Goal: Navigation & Orientation: Find specific page/section

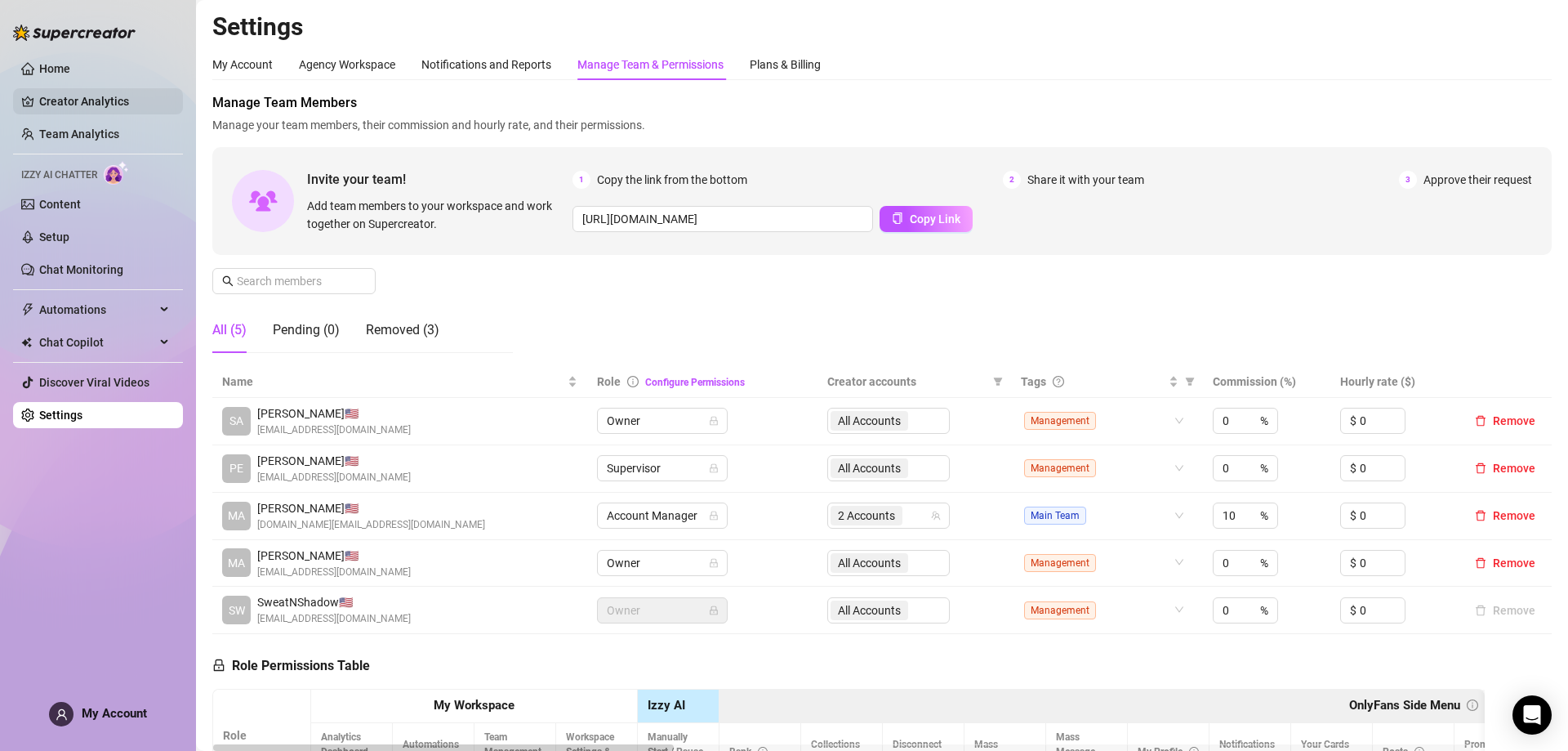
click at [145, 109] on link "Creator Analytics" at bounding box center [104, 101] width 131 height 27
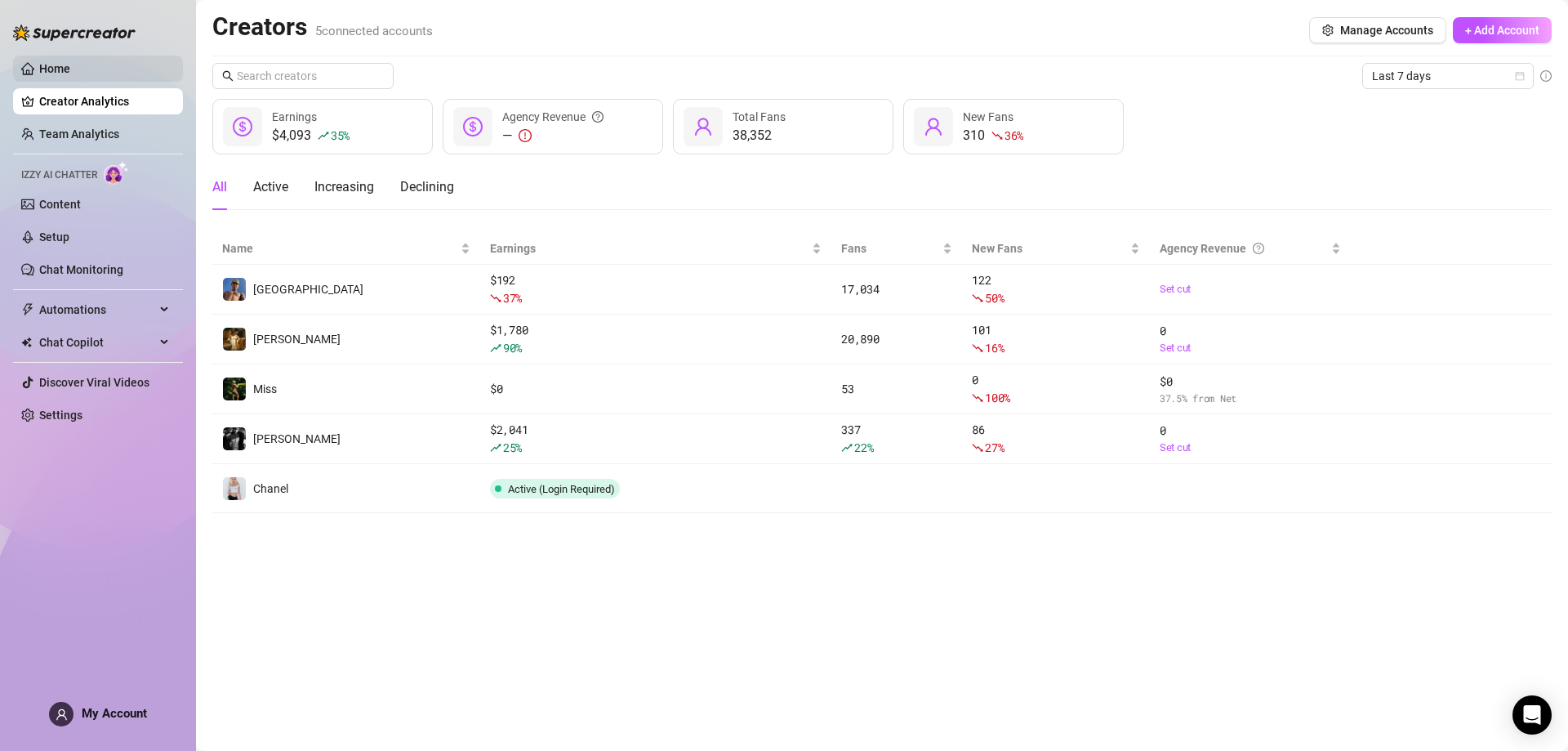
click at [70, 74] on link "Home" at bounding box center [54, 68] width 31 height 13
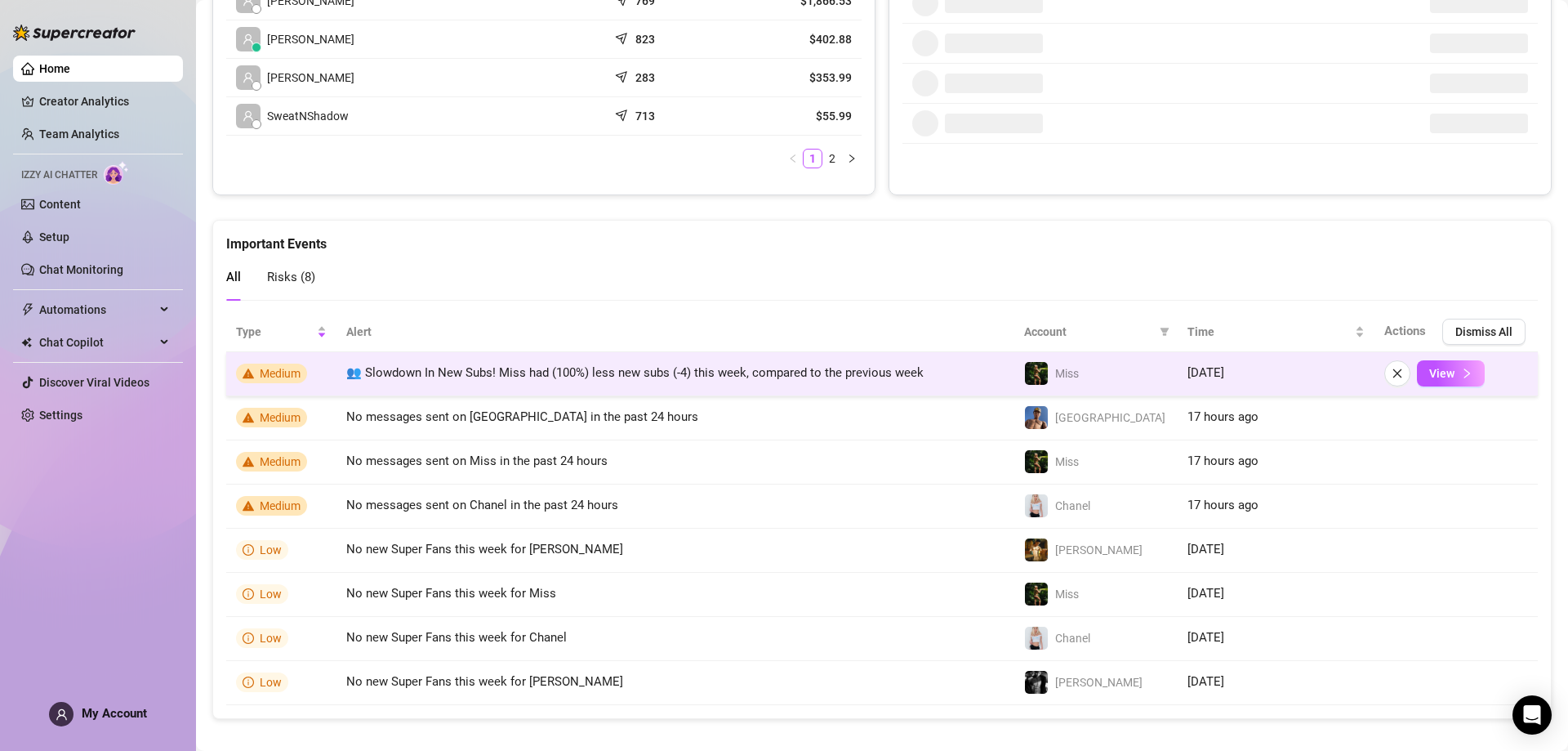
scroll to position [857, 0]
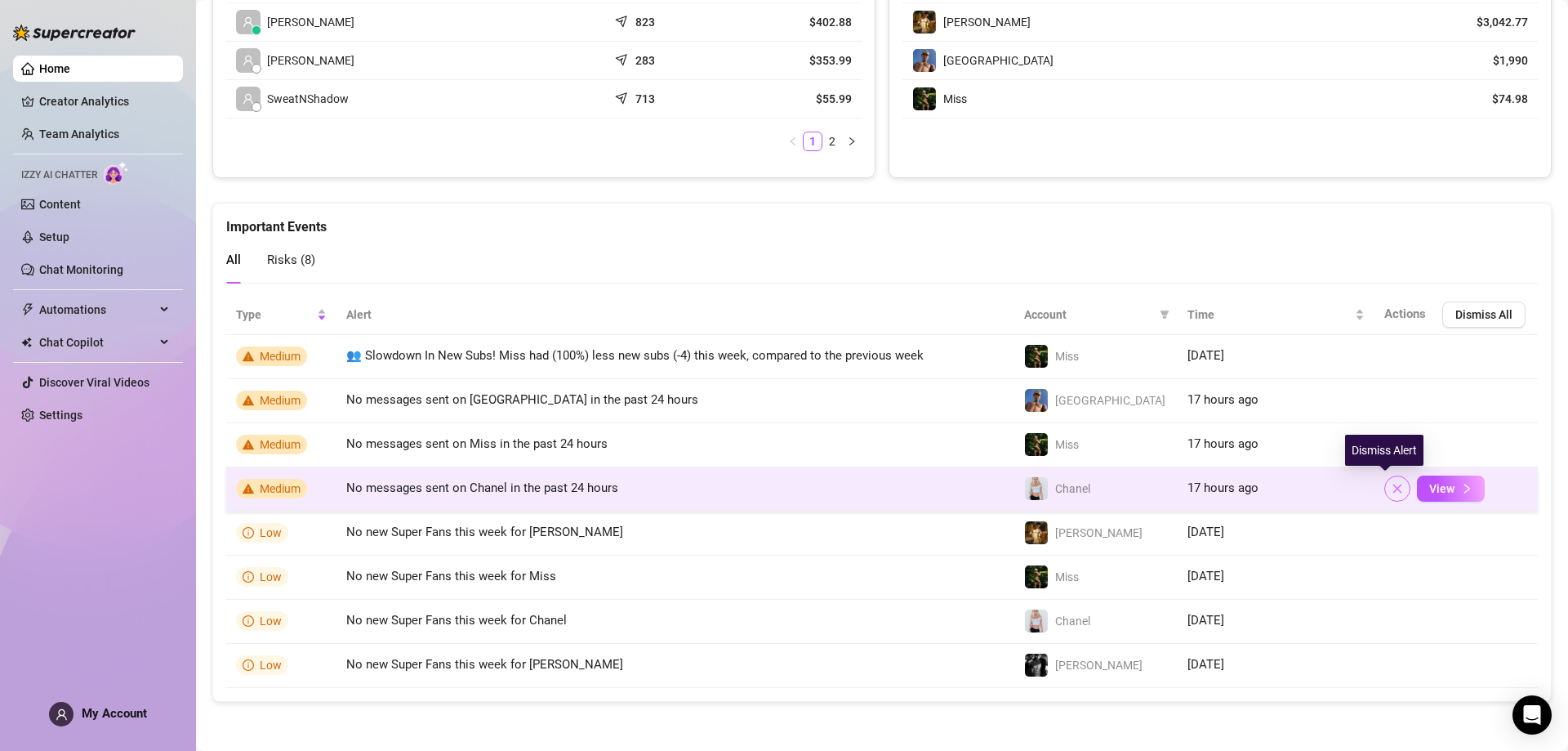
click at [1384, 488] on button "button" at bounding box center [1397, 488] width 27 height 27
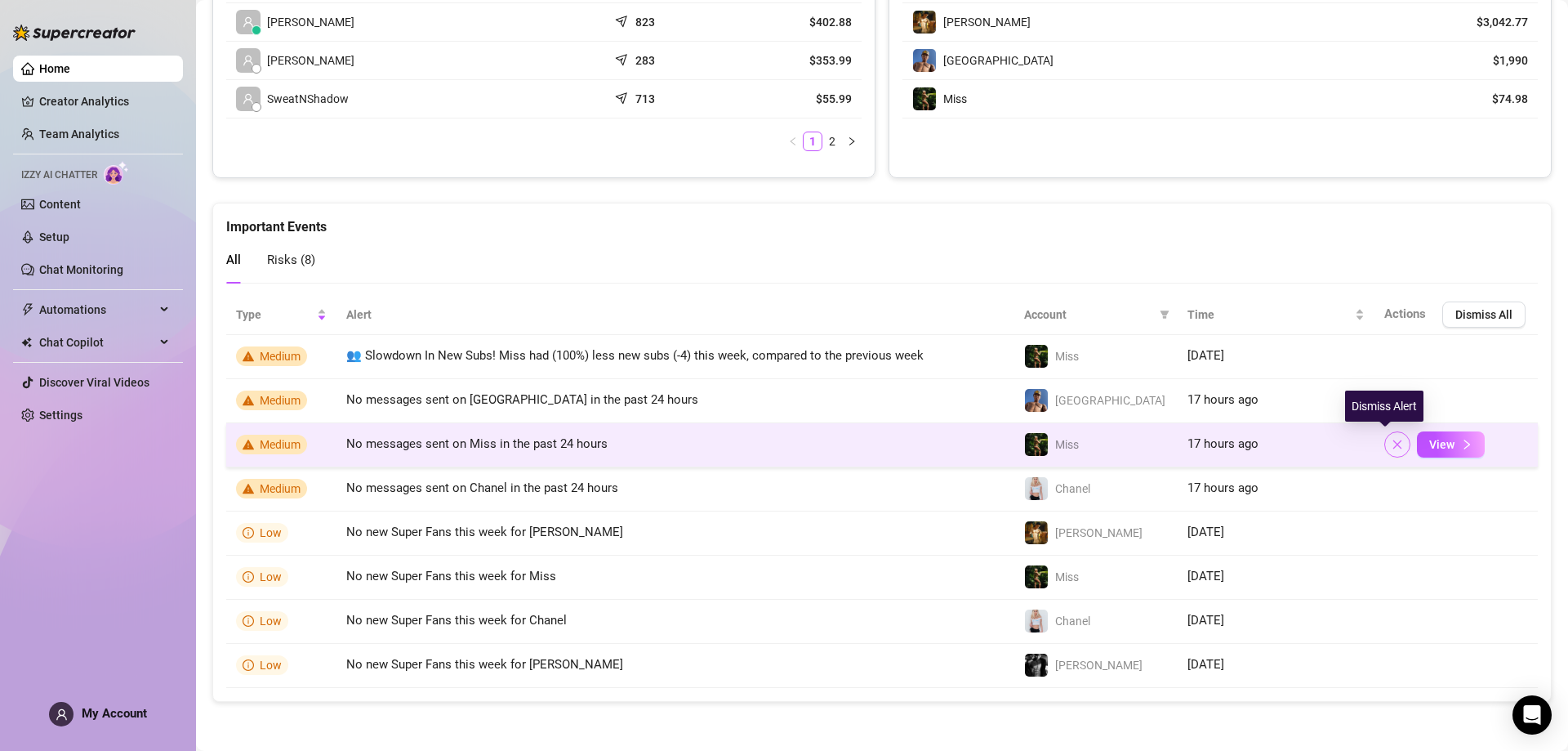
click at [1394, 440] on icon "close" at bounding box center [1397, 444] width 9 height 9
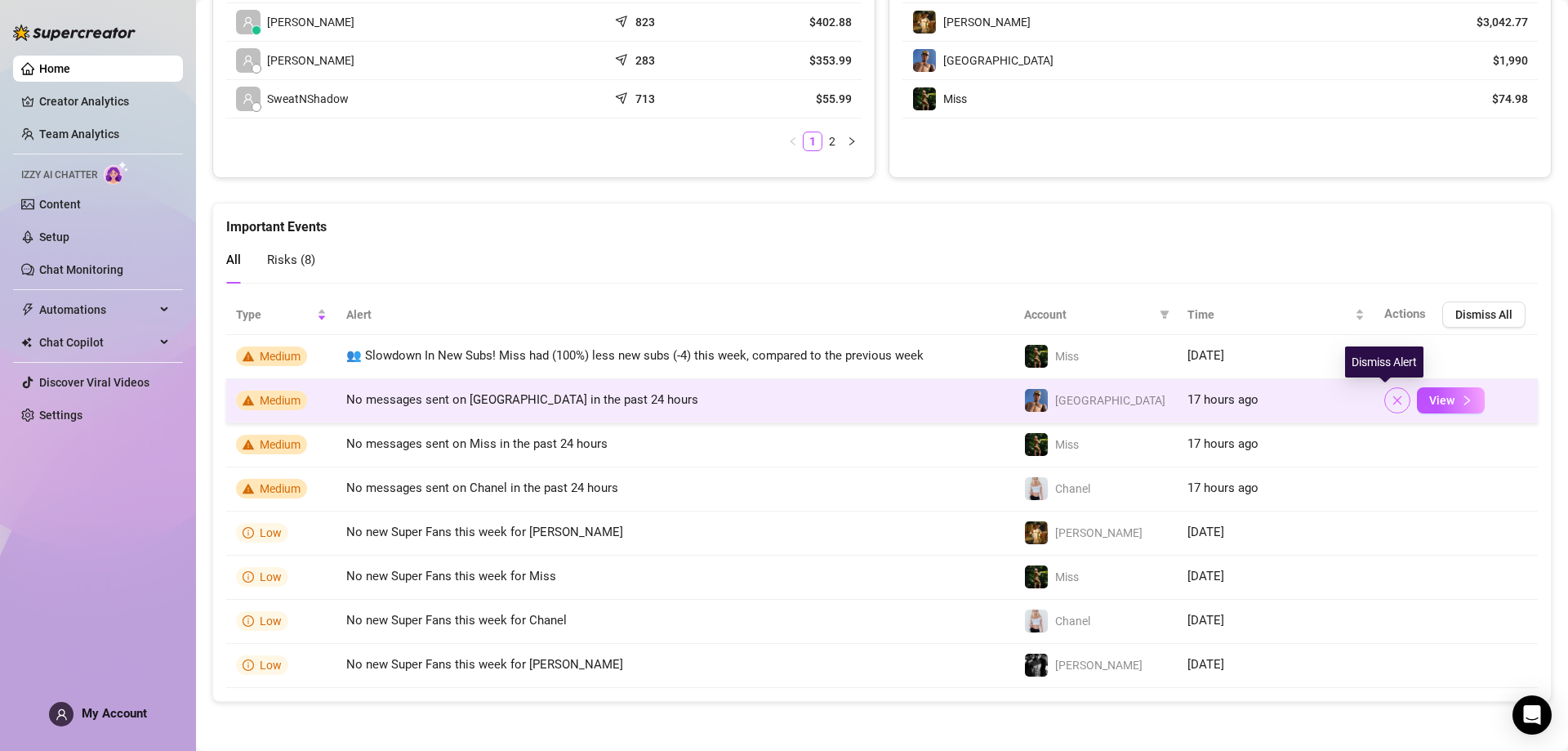
click at [1384, 399] on button "button" at bounding box center [1397, 400] width 27 height 27
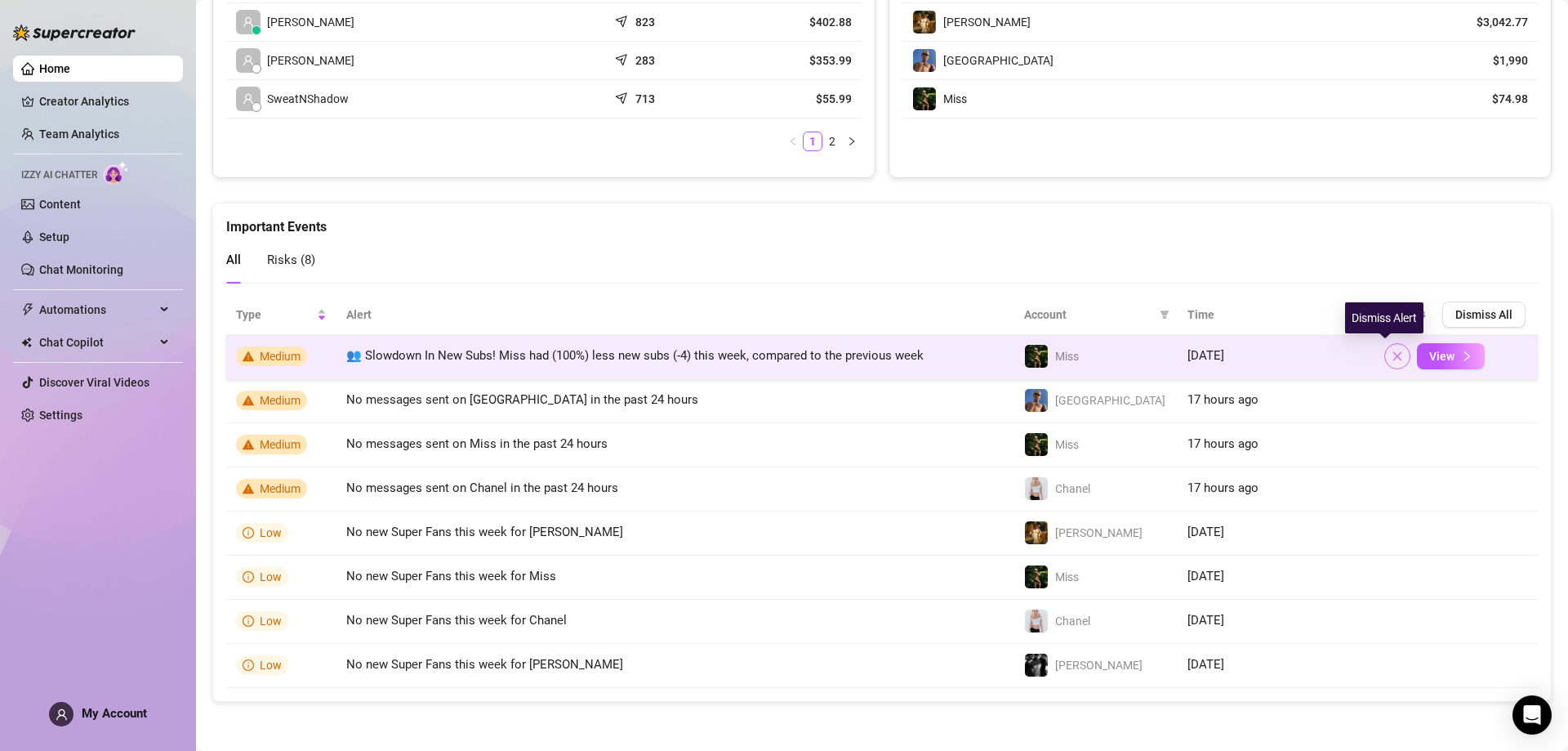
click at [1394, 356] on icon "close" at bounding box center [1397, 356] width 9 height 9
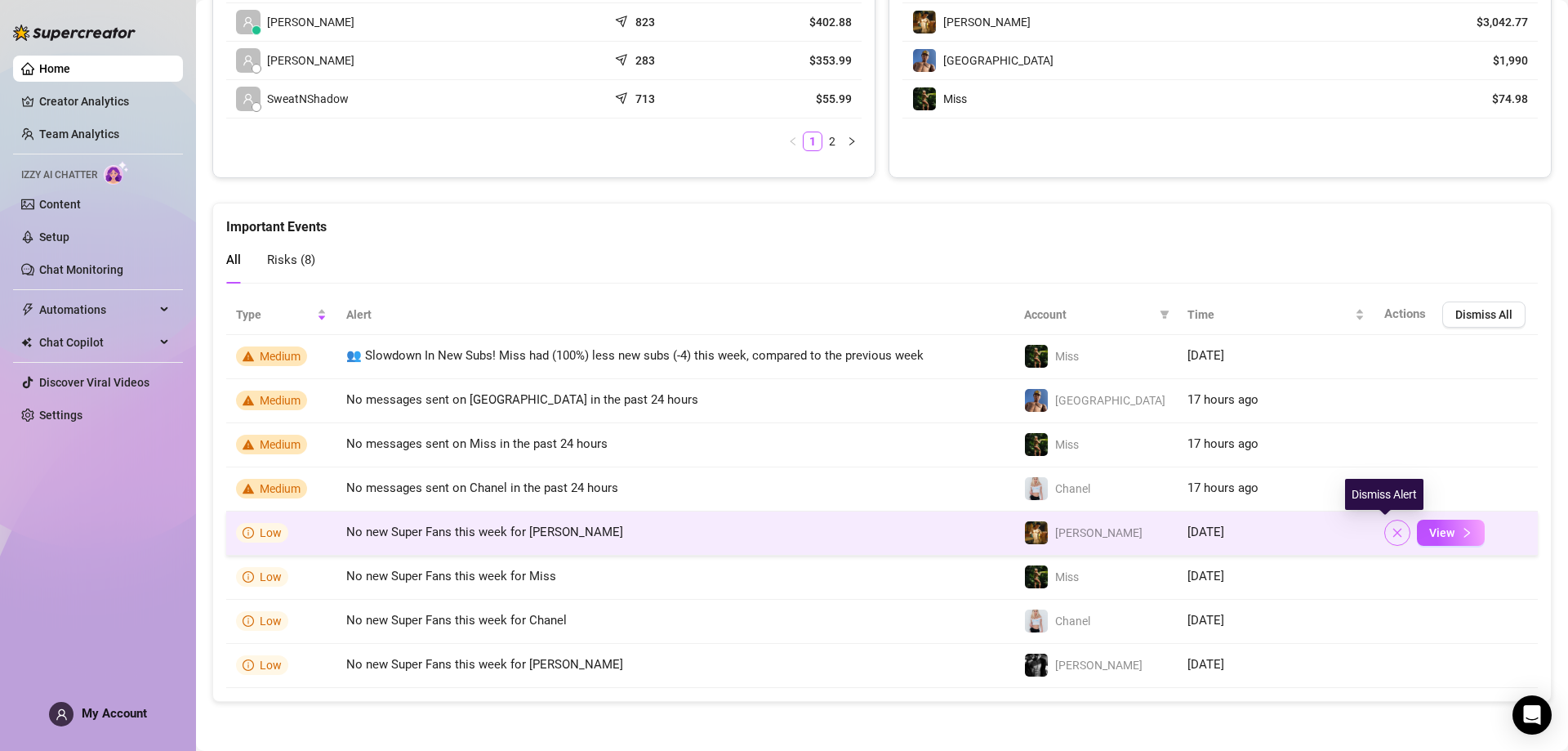
click at [1384, 527] on button "button" at bounding box center [1397, 533] width 27 height 27
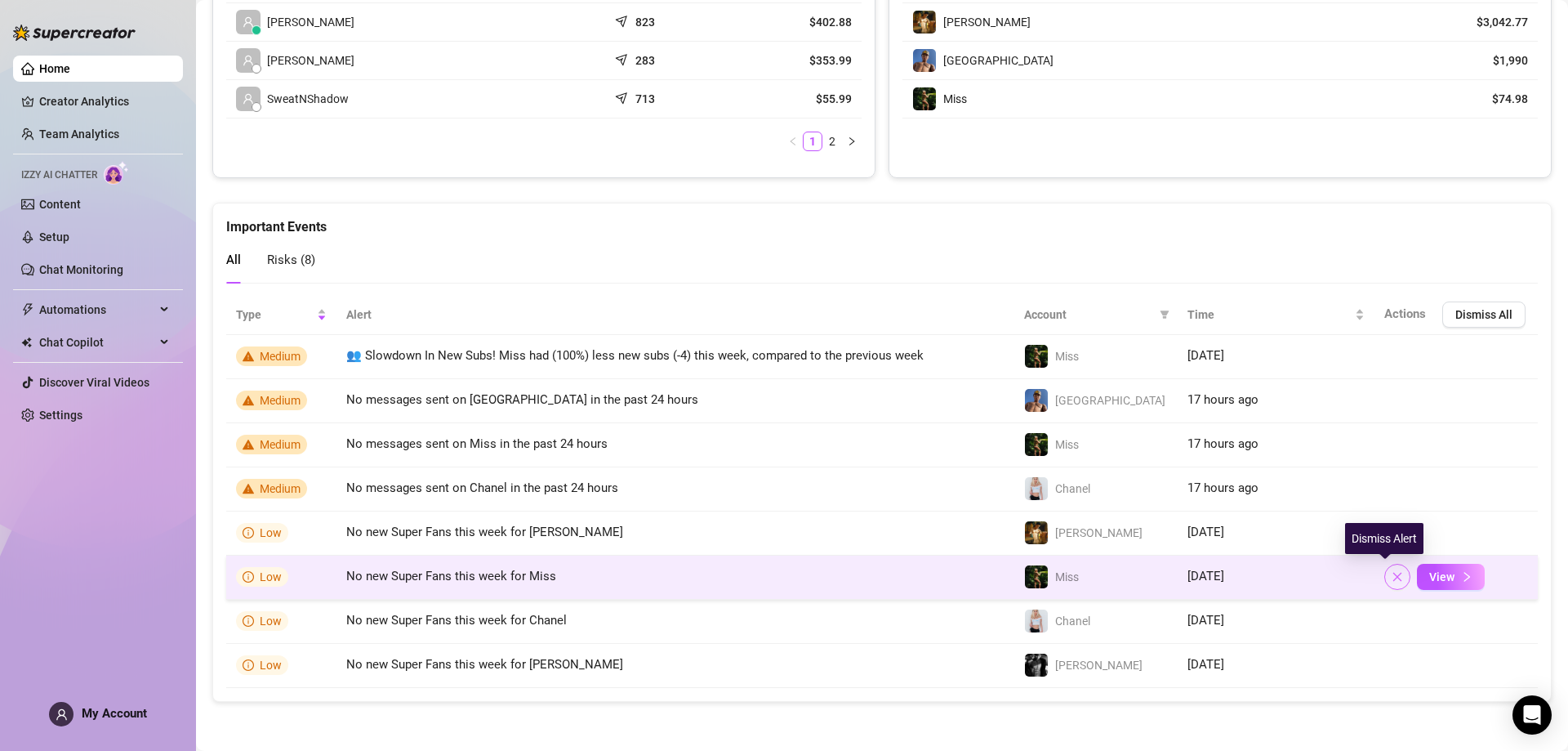
click at [1392, 573] on icon "close" at bounding box center [1397, 577] width 11 height 11
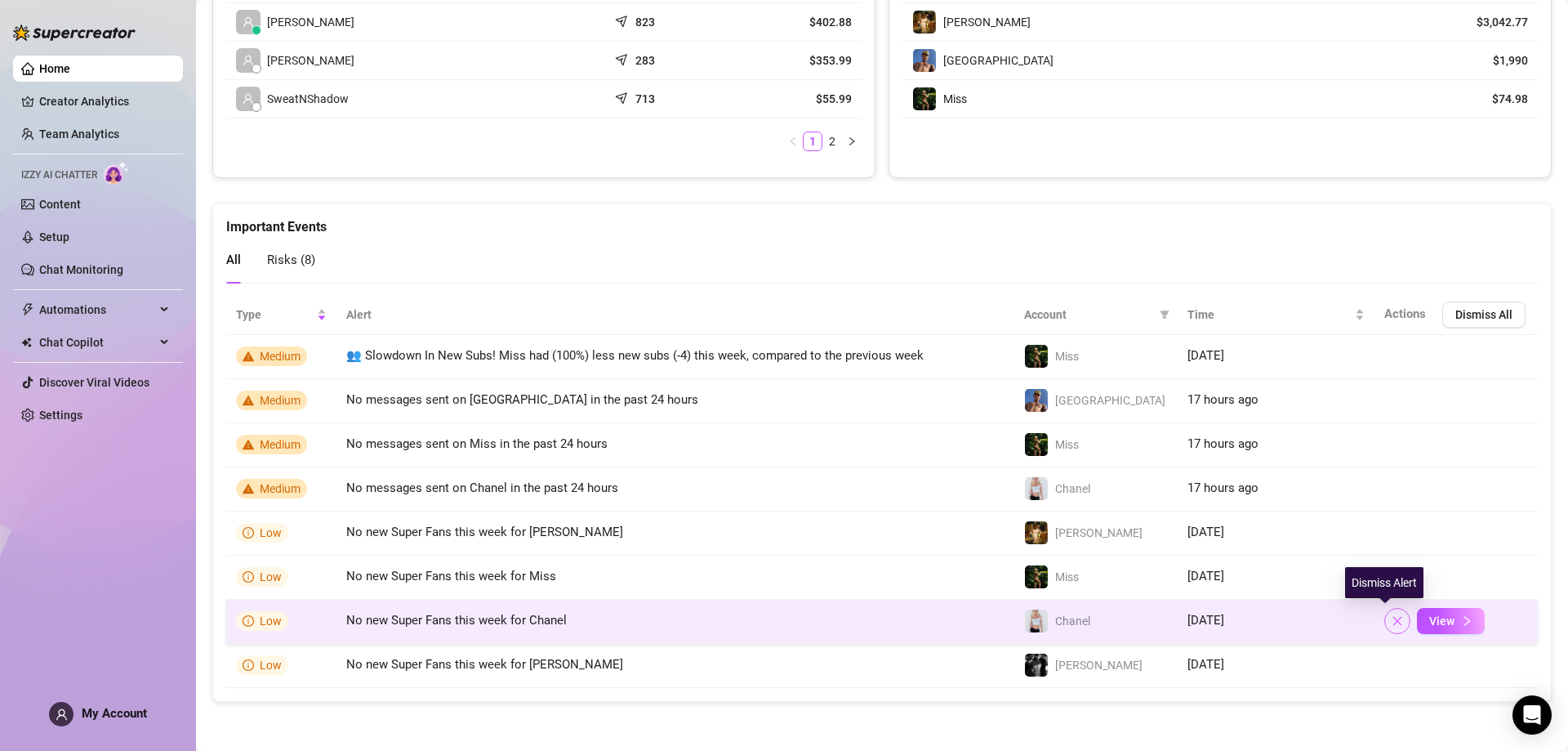
click at [1384, 612] on button "button" at bounding box center [1397, 621] width 27 height 27
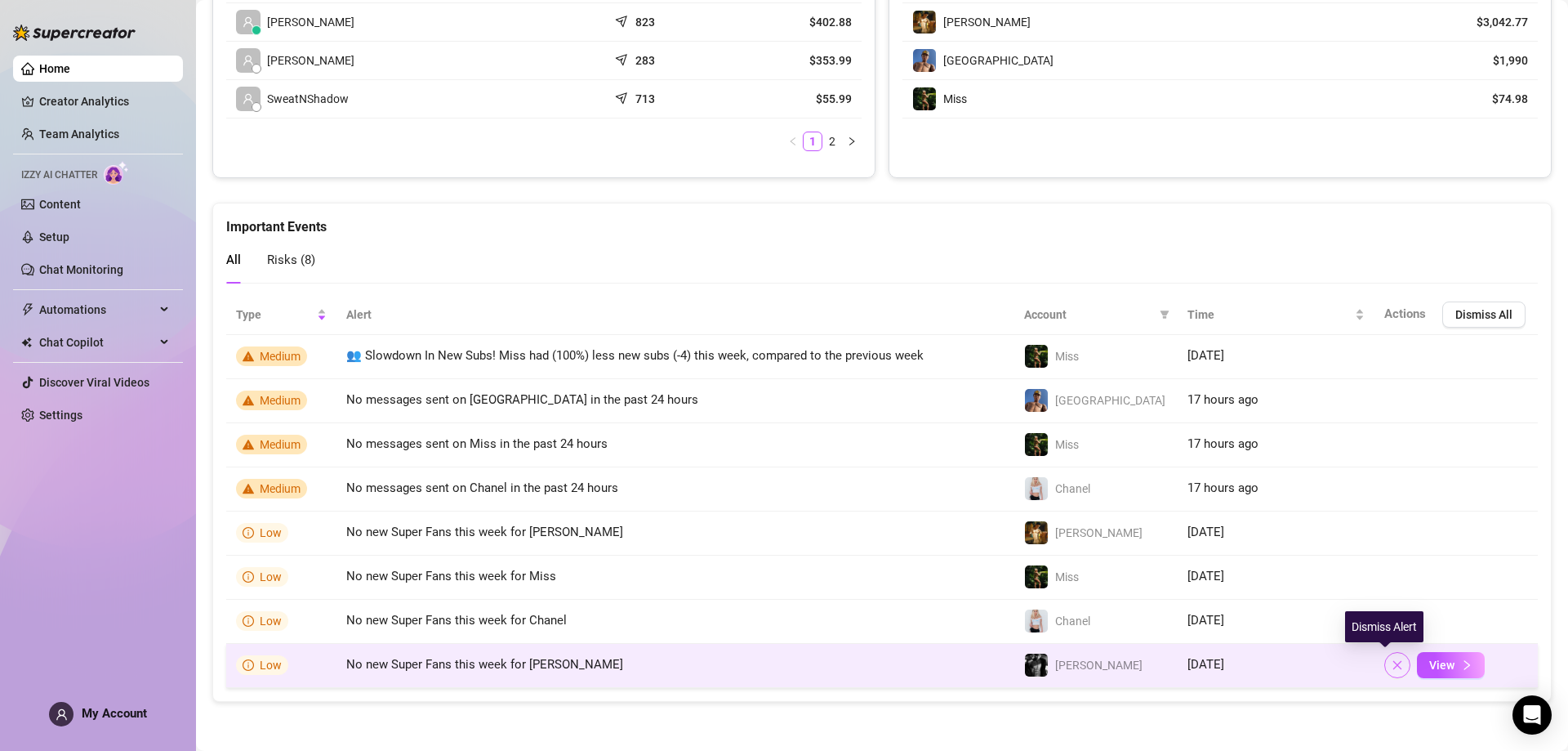
click at [1392, 658] on span "button" at bounding box center [1397, 665] width 11 height 13
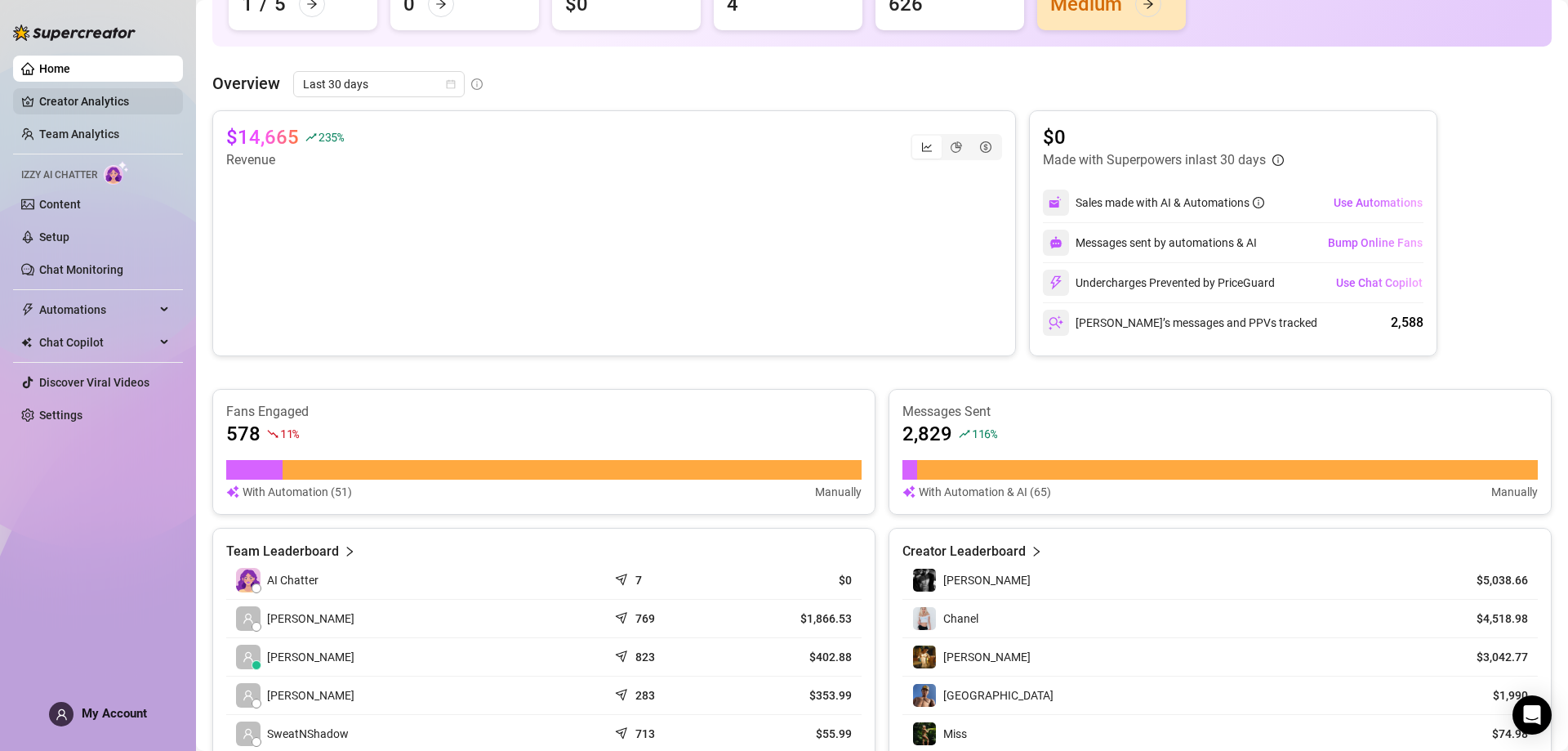
scroll to position [203, 0]
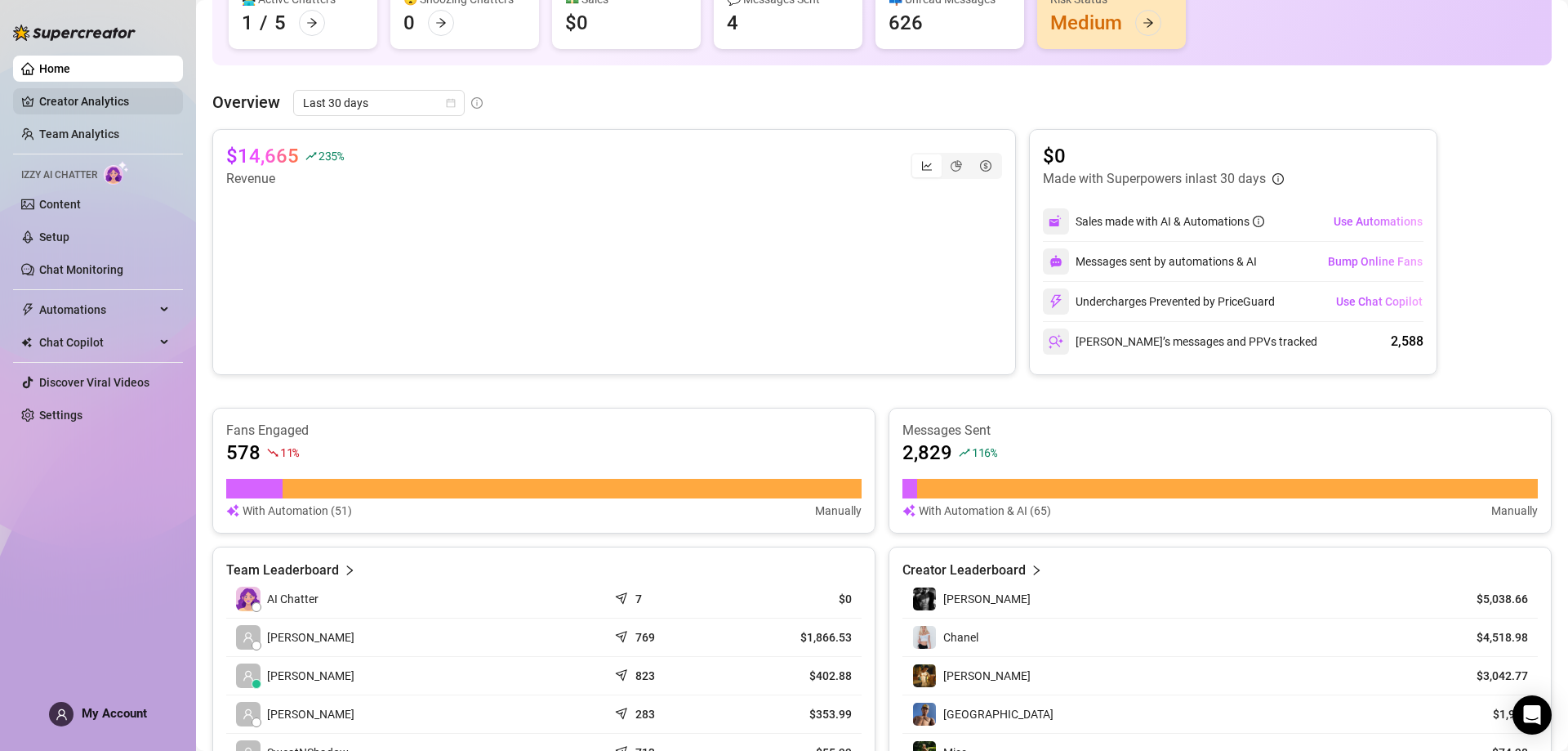
click at [81, 101] on link "Creator Analytics" at bounding box center [104, 101] width 131 height 27
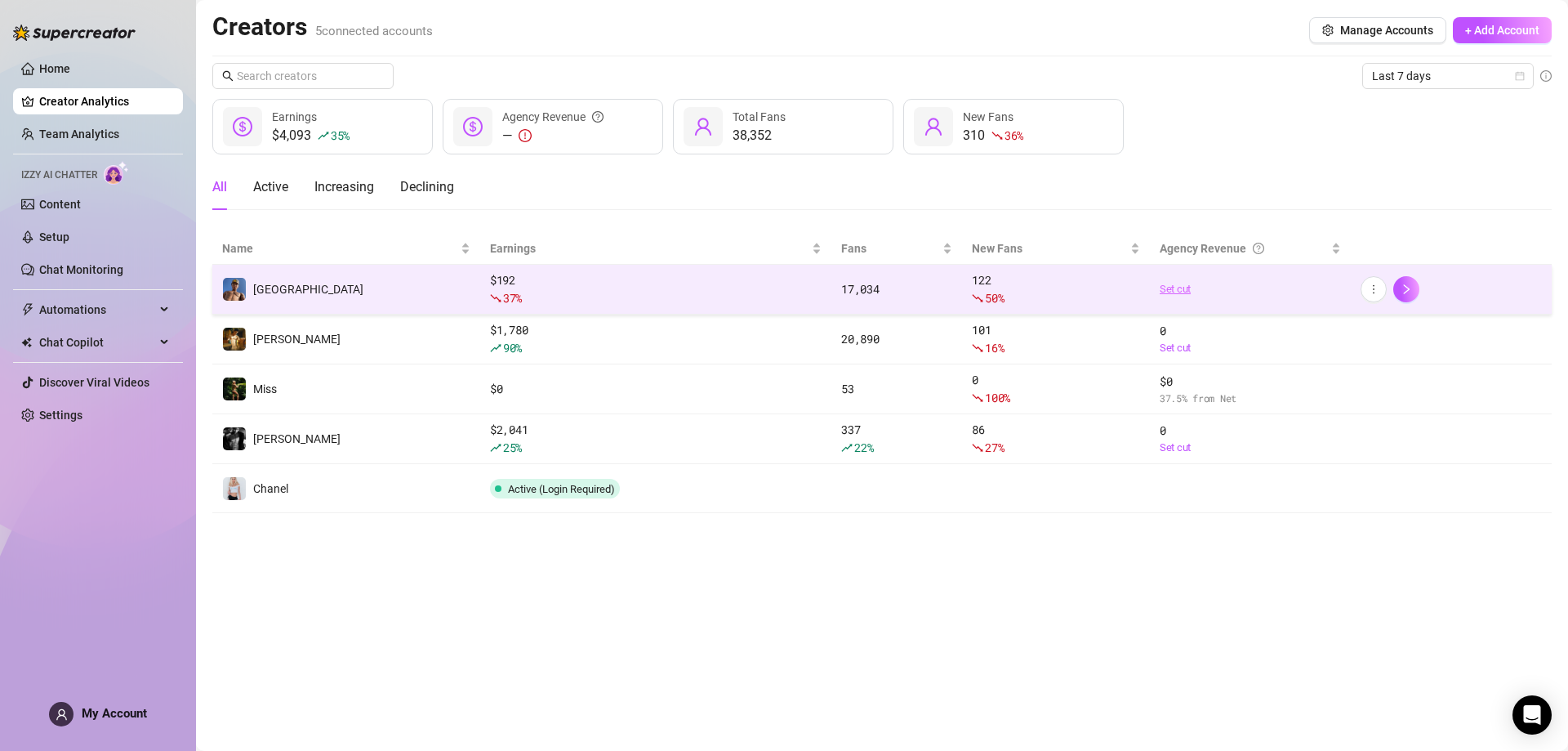
click at [1180, 292] on link "Set cut" at bounding box center [1249, 288] width 181 height 16
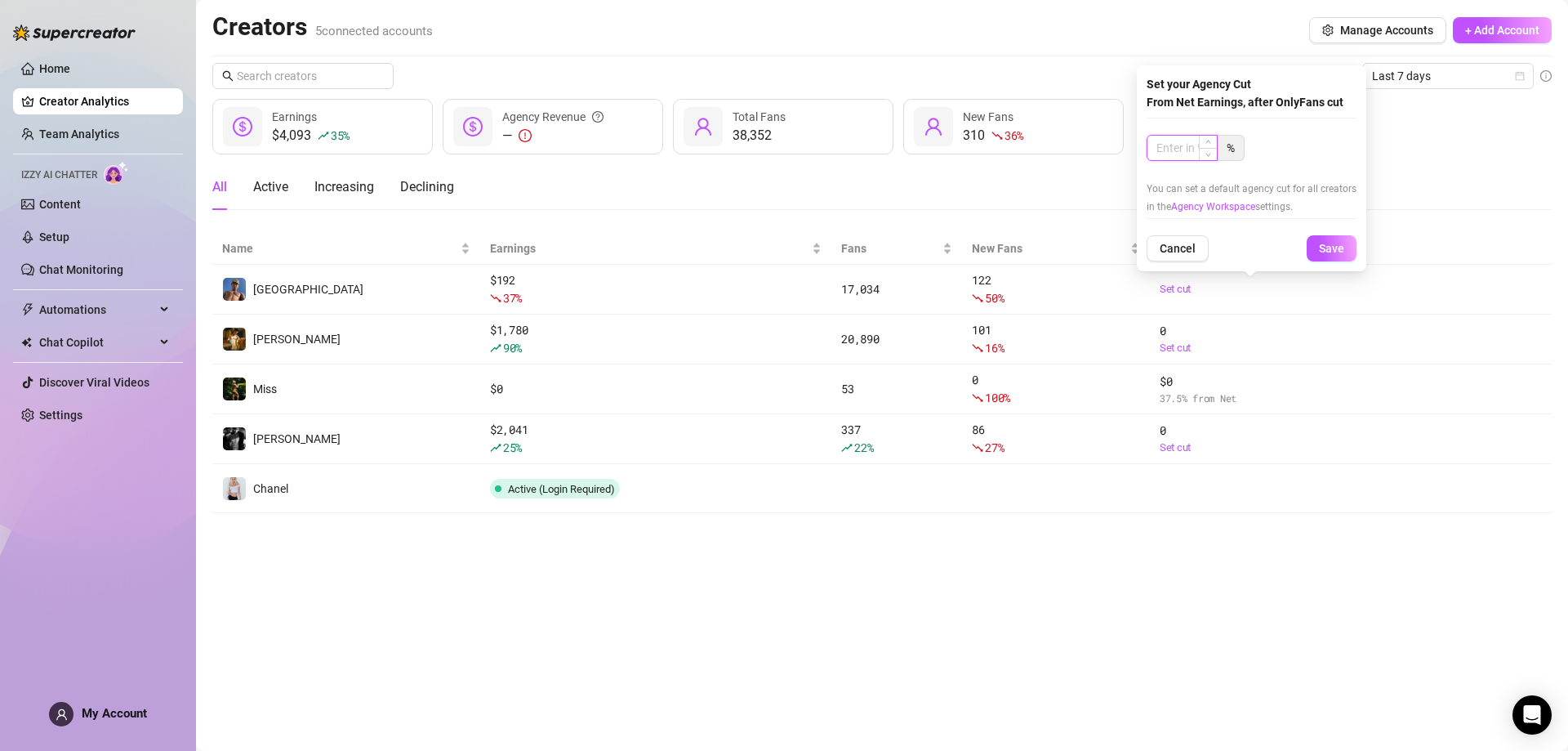
click at [1164, 142] on input at bounding box center [1181, 148] width 69 height 25
type input "37.5"
click at [1322, 247] on span "Save" at bounding box center [1331, 248] width 26 height 13
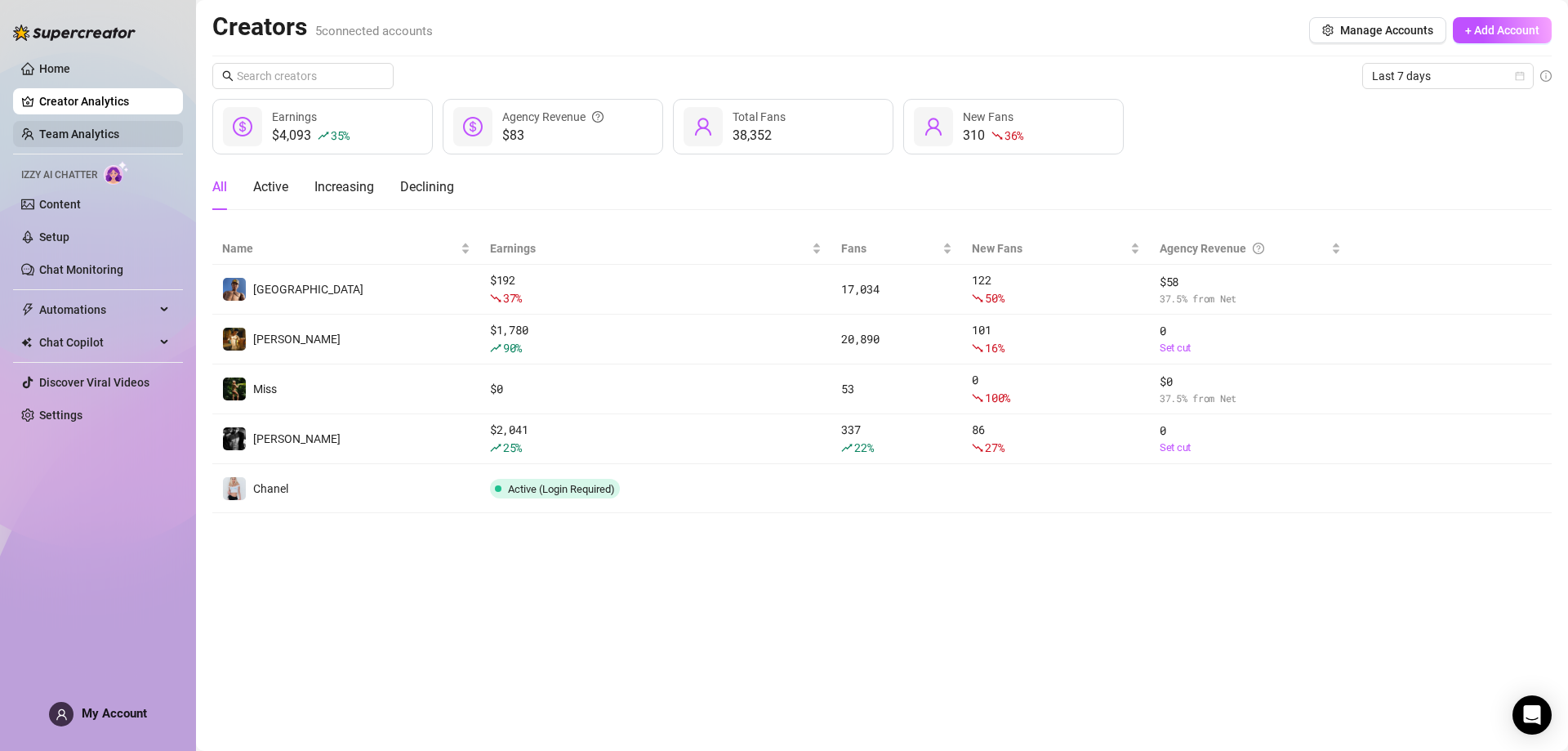
click at [102, 127] on link "Team Analytics" at bounding box center [79, 134] width 80 height 13
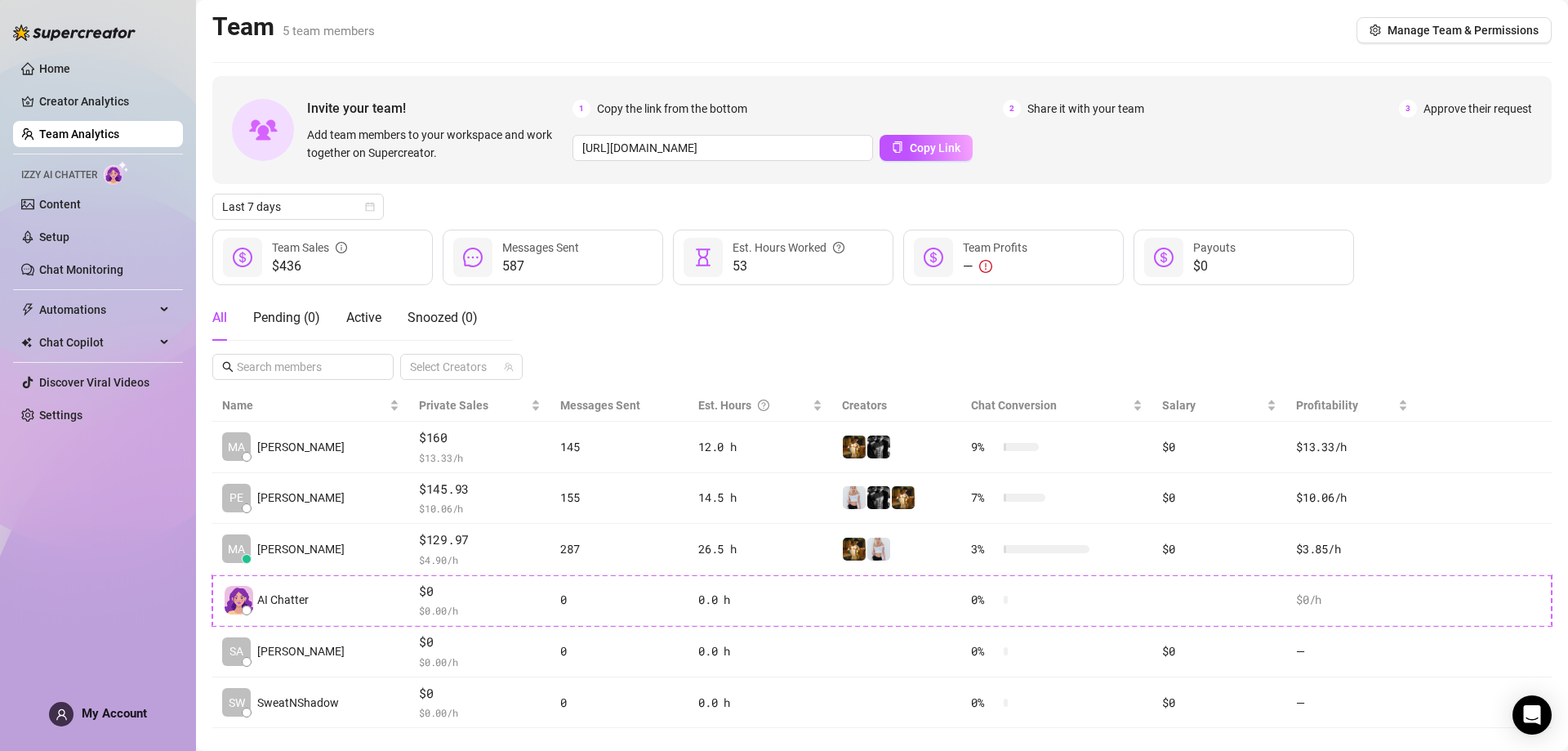
click at [90, 87] on ul "Home Creator Analytics Team Analytics Izzy AI Chatter Content Setup Chat Monito…" at bounding box center [98, 242] width 170 height 386
click at [97, 96] on link "Creator Analytics" at bounding box center [104, 101] width 131 height 27
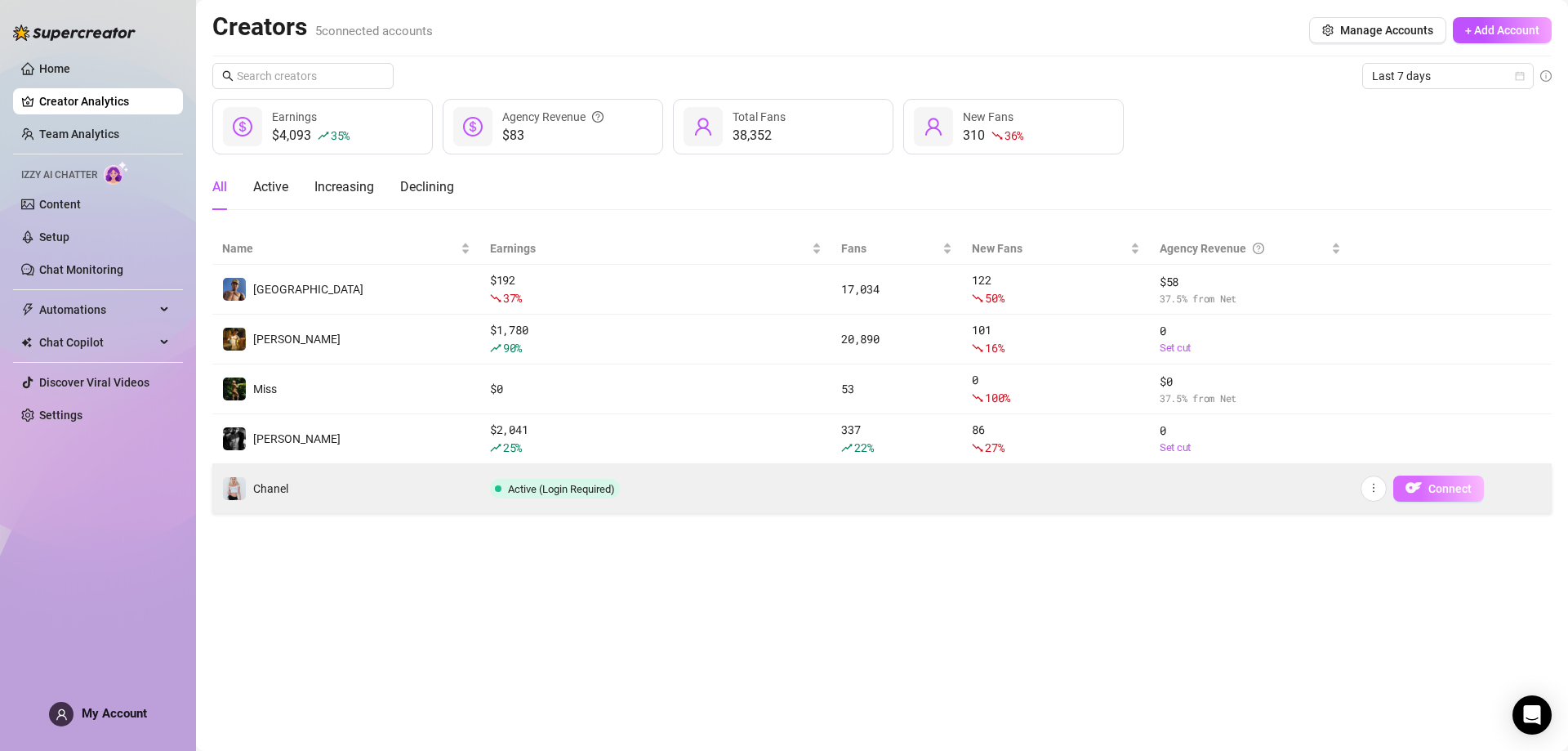
click at [1418, 491] on img "button" at bounding box center [1413, 487] width 16 height 16
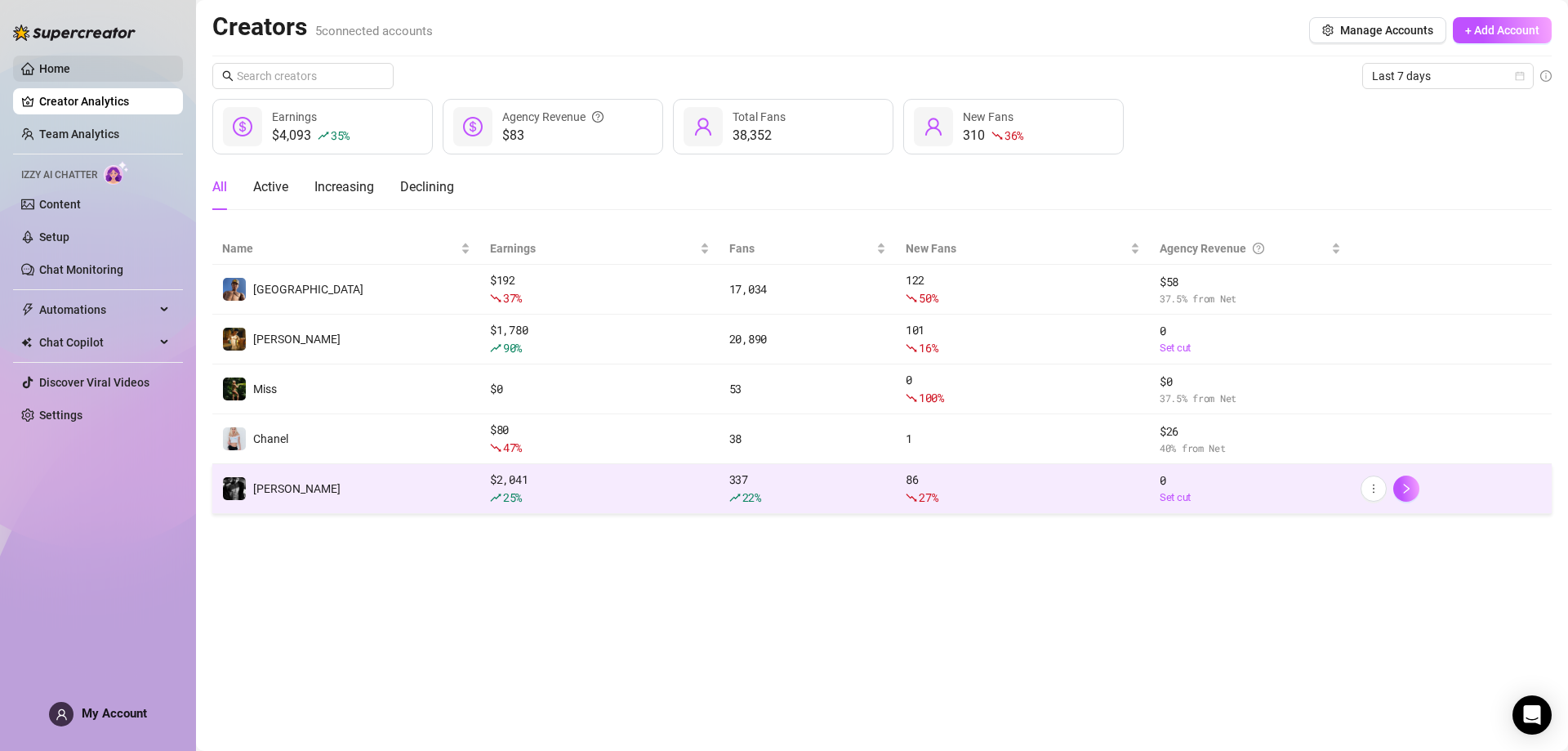
click at [70, 73] on link "Home" at bounding box center [54, 68] width 31 height 13
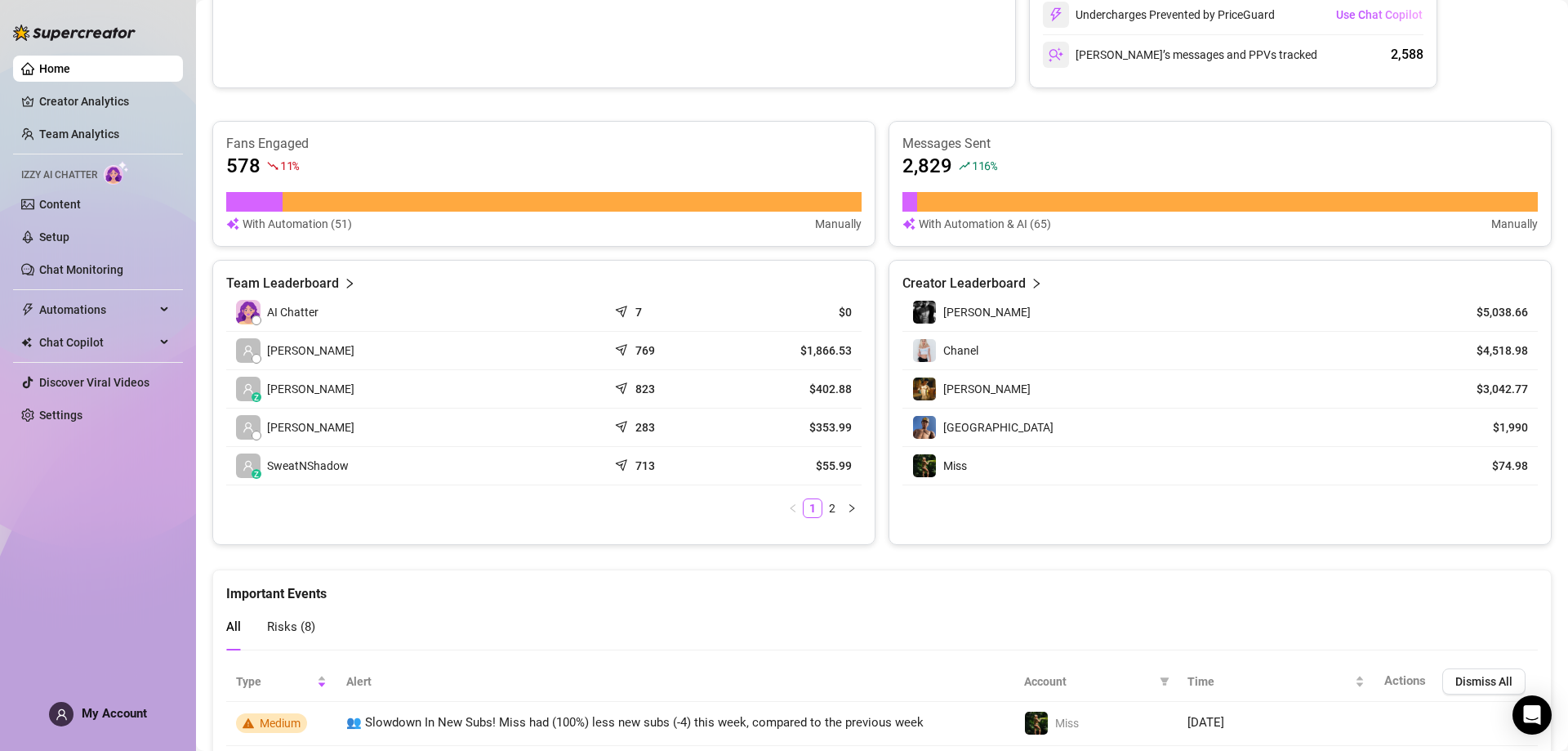
scroll to position [572, 0]
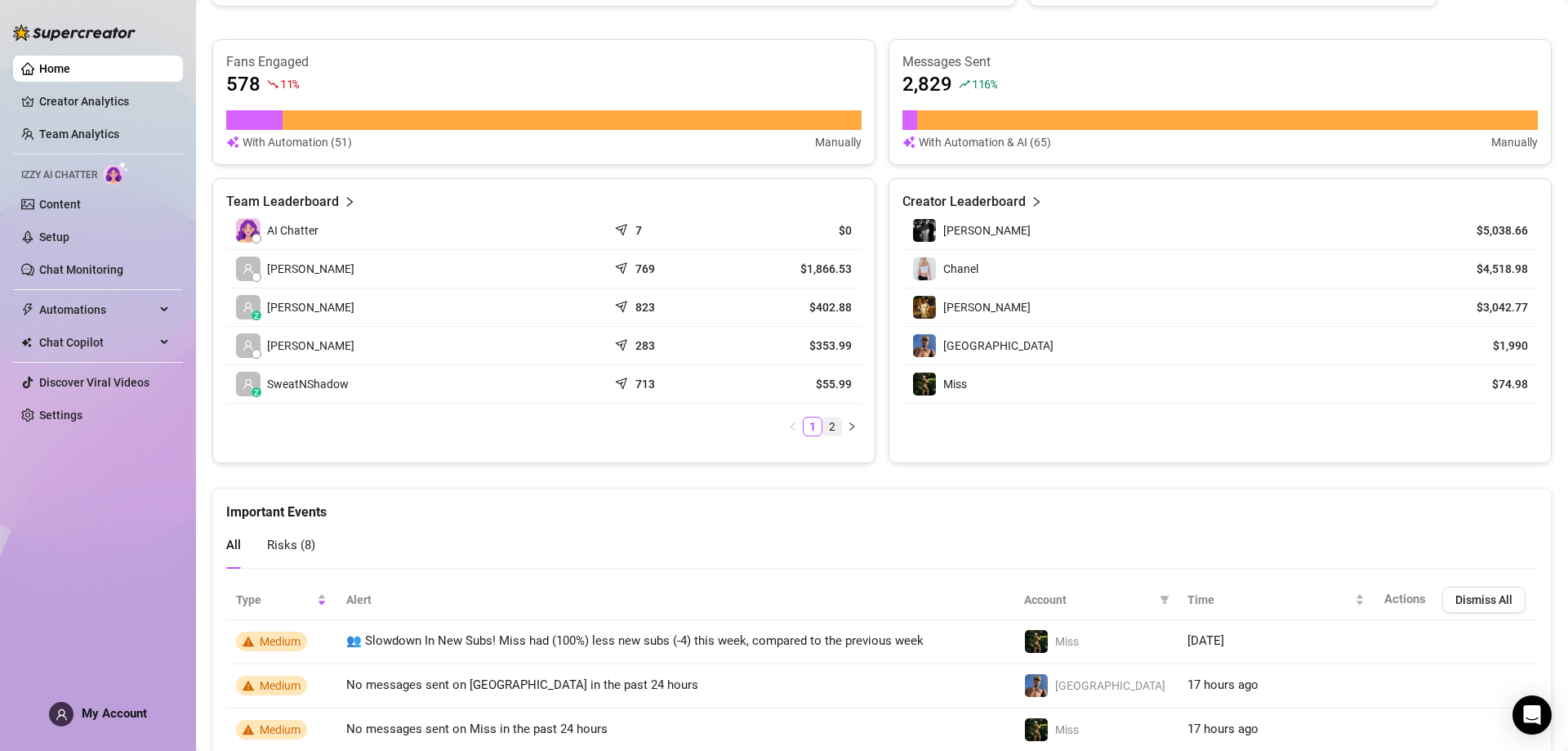
click at [830, 425] on link "2" at bounding box center [831, 426] width 18 height 18
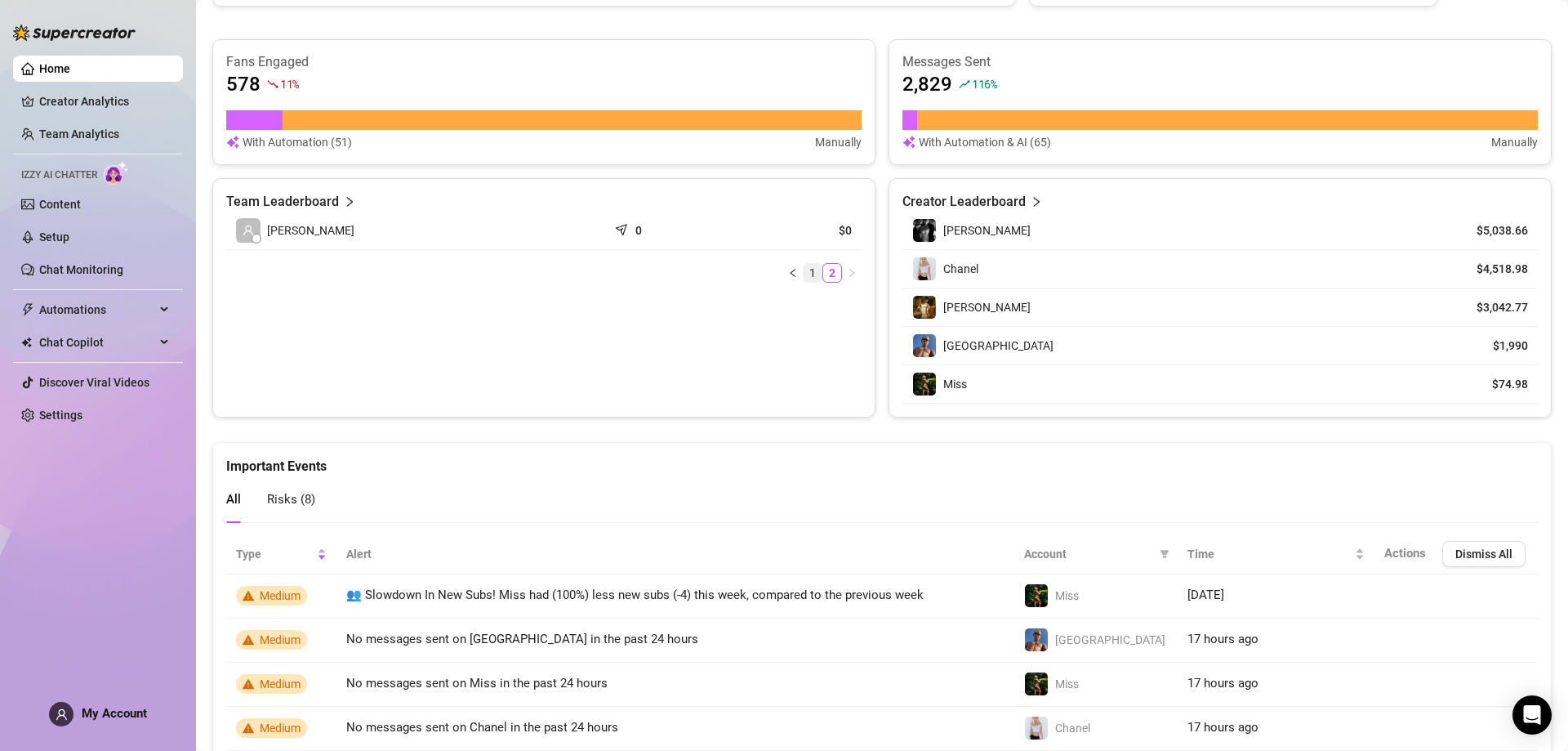
click at [804, 281] on link "1" at bounding box center [812, 272] width 18 height 18
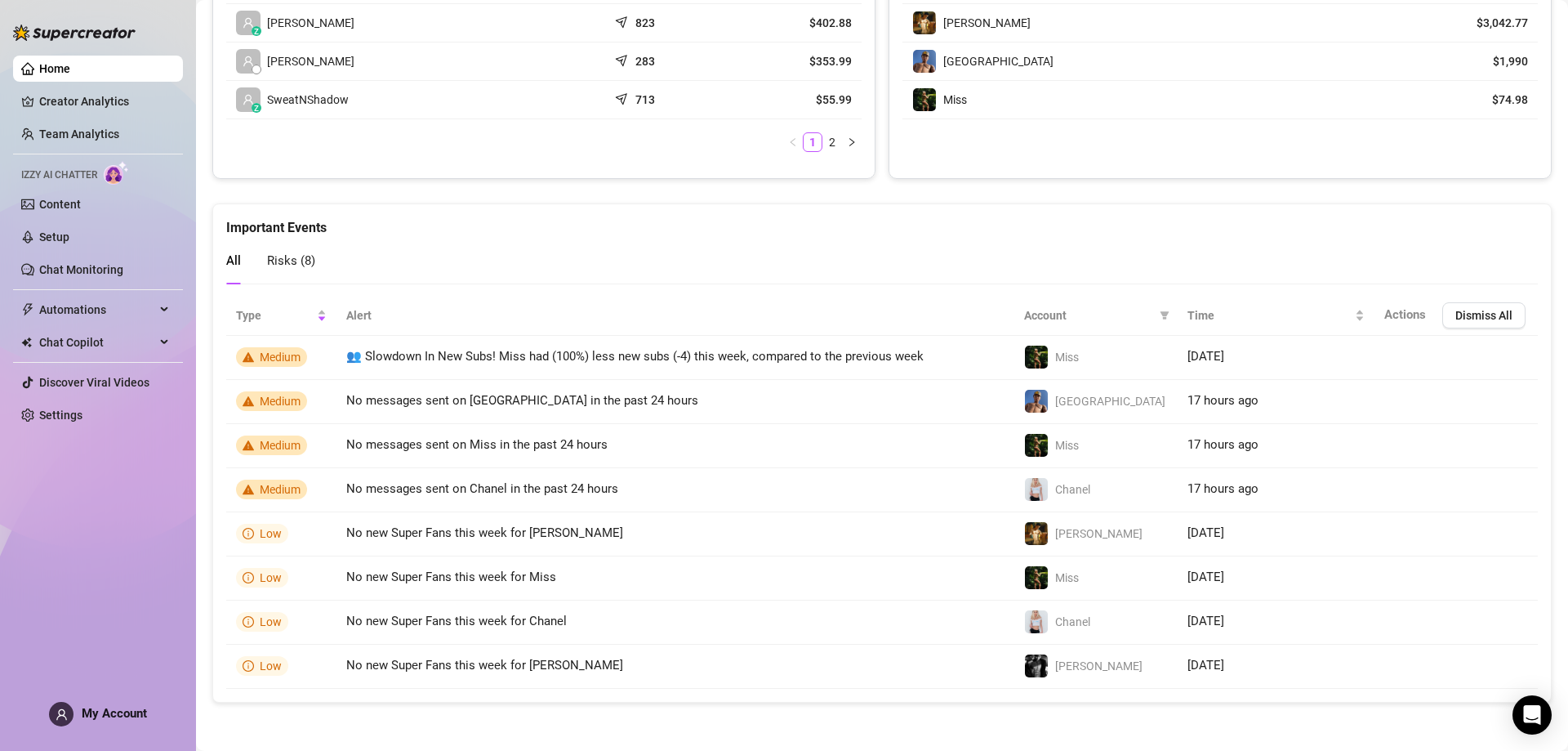
scroll to position [857, 0]
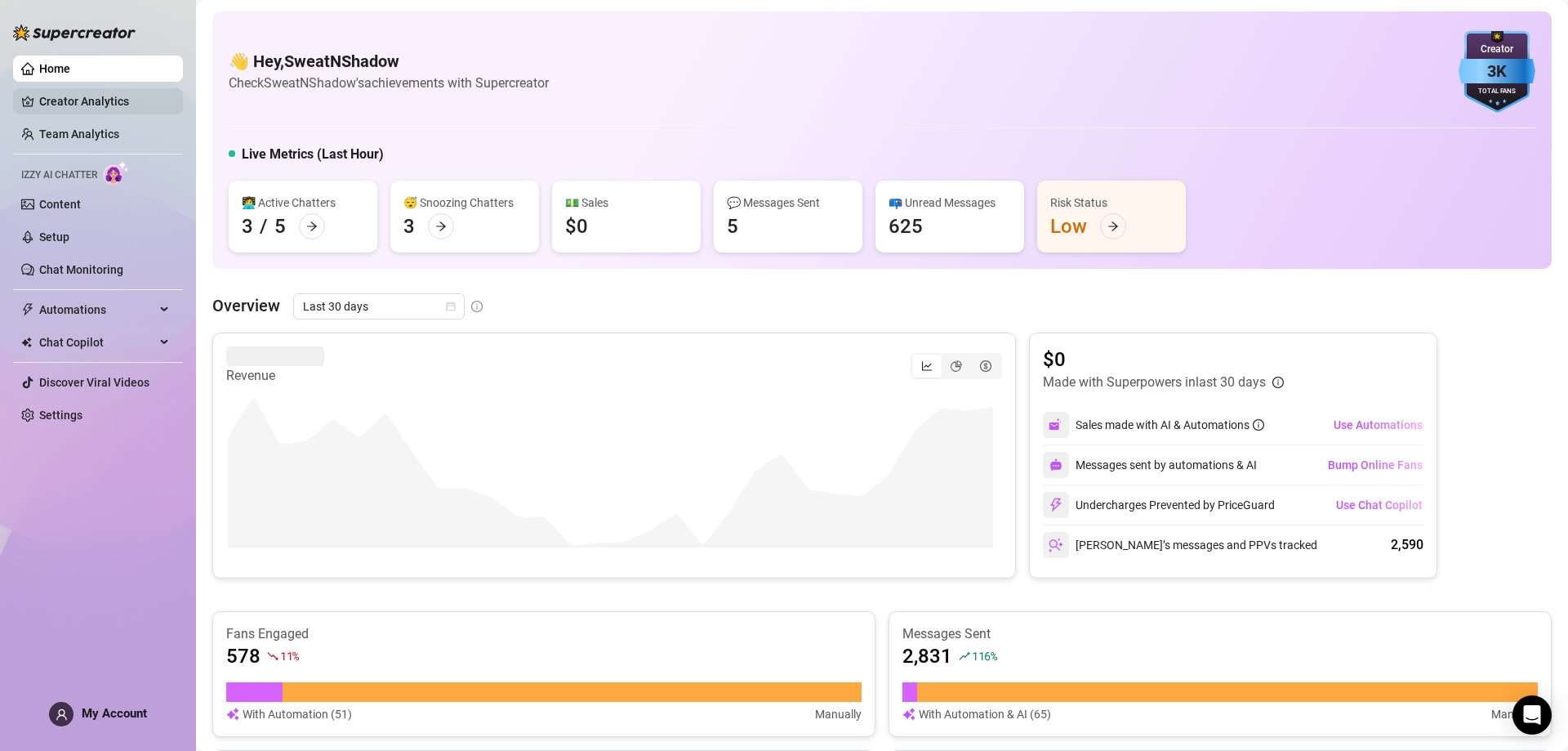
click at [98, 91] on link "Creator Analytics" at bounding box center [104, 101] width 131 height 27
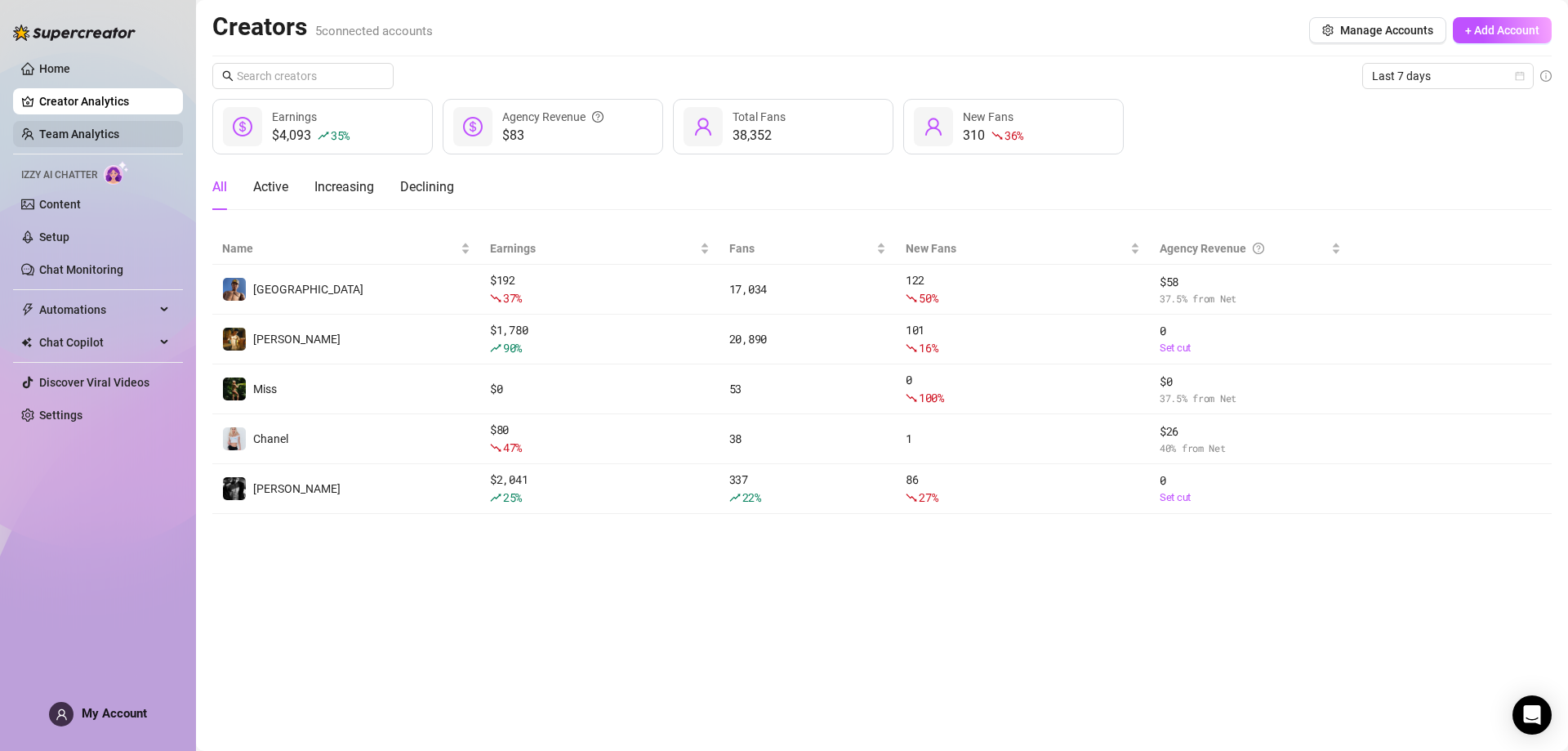
click at [55, 127] on link "Team Analytics" at bounding box center [79, 134] width 80 height 13
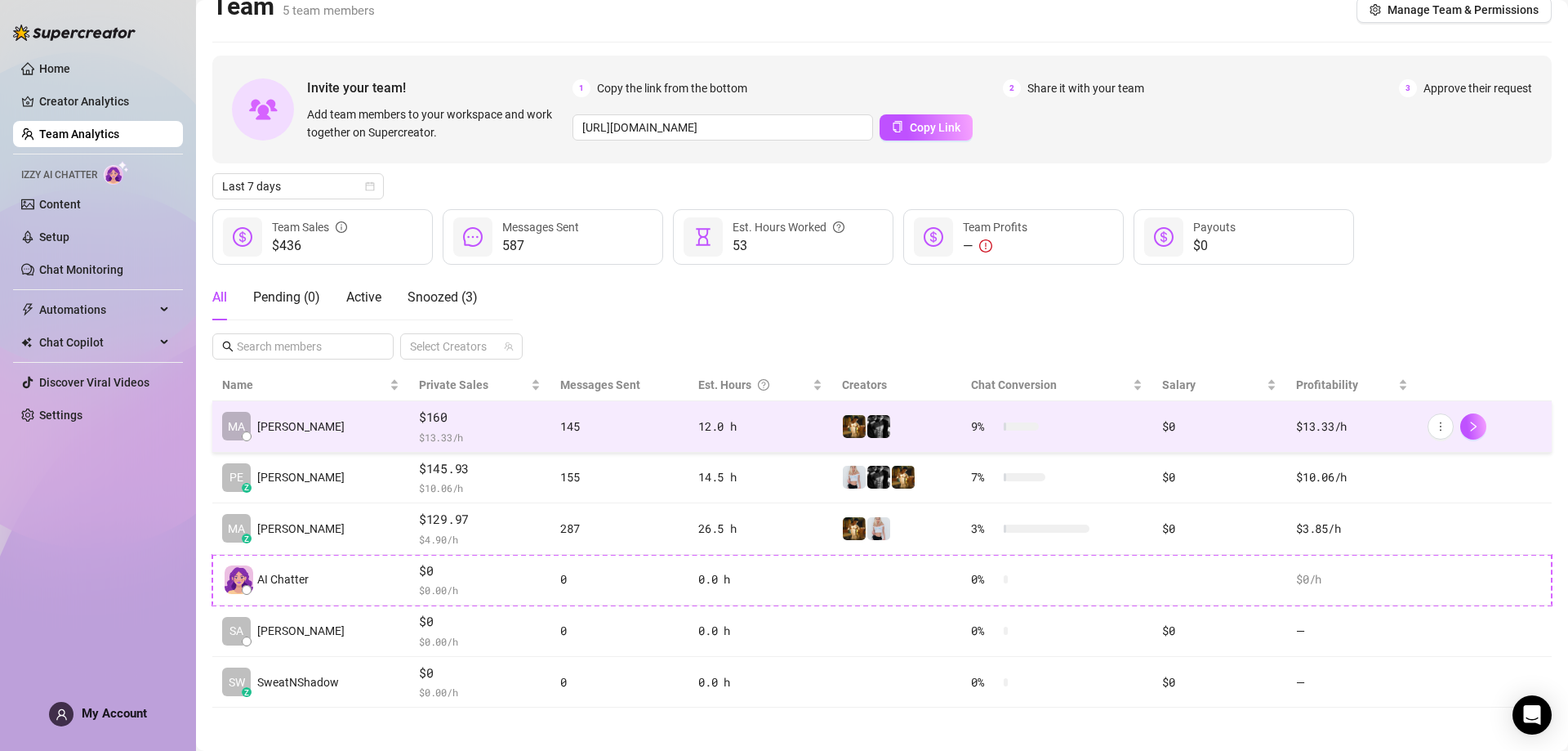
scroll to position [27, 0]
